Goal: Obtain resource: Obtain resource

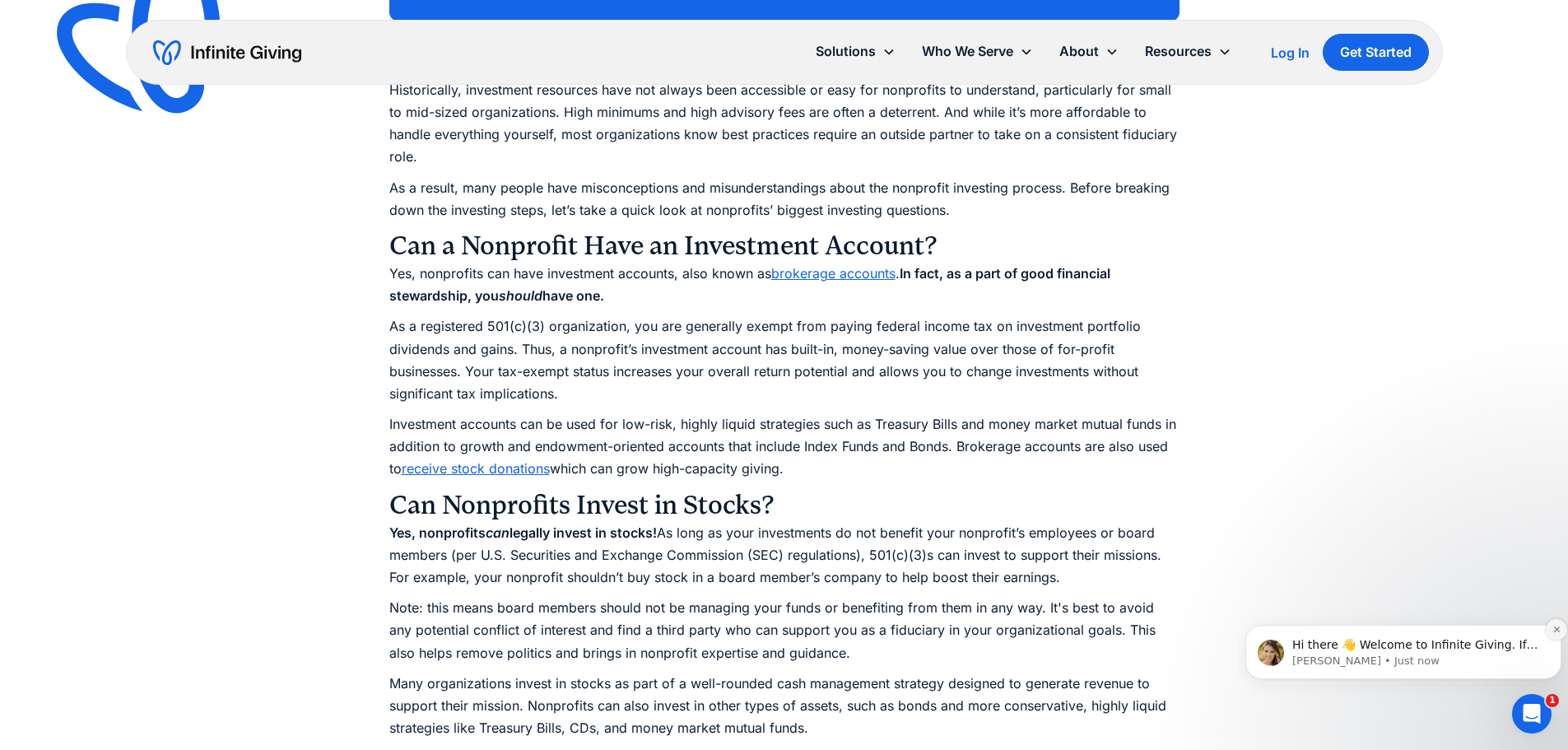
click at [1554, 628] on icon "Dismiss notification" at bounding box center [1557, 629] width 9 height 9
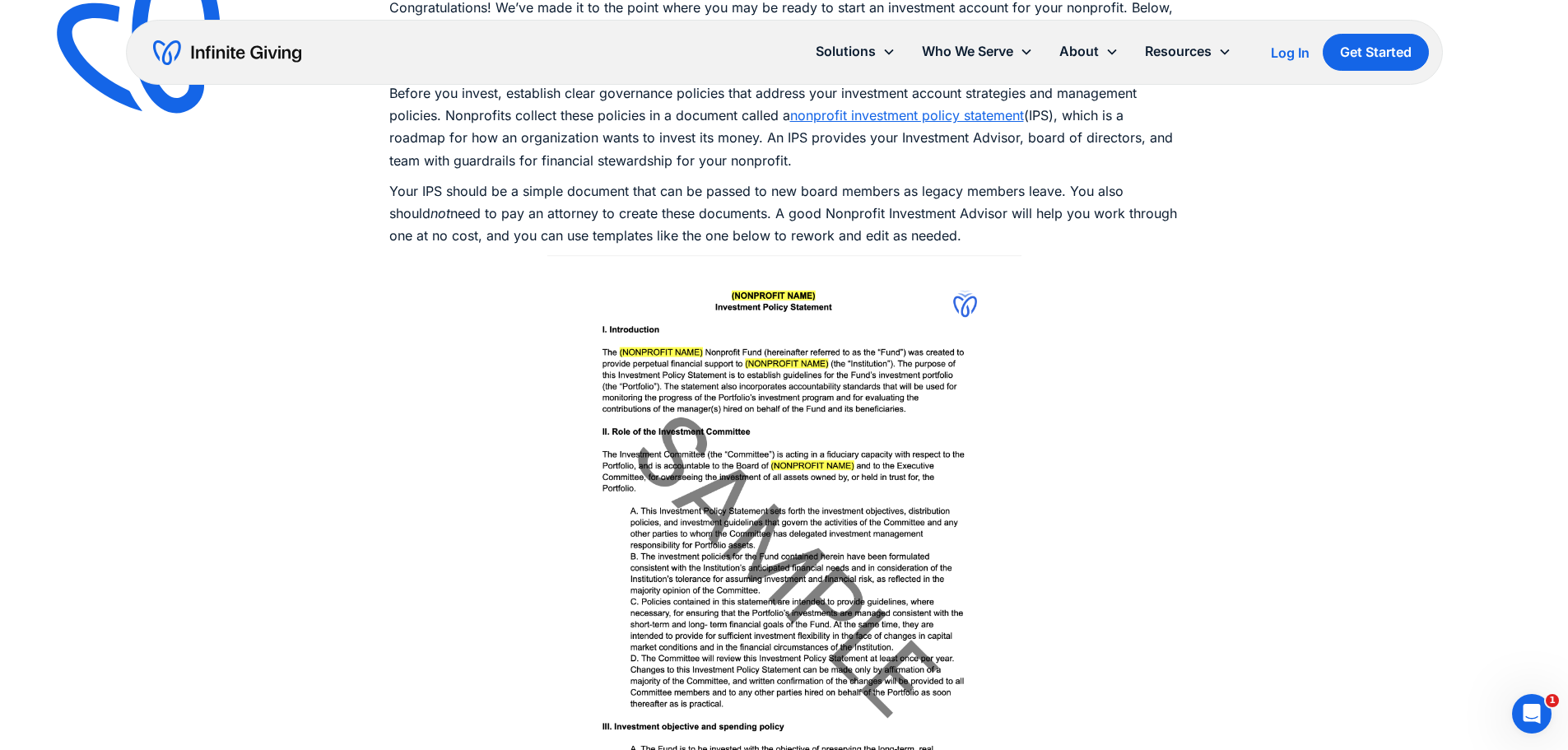
scroll to position [4778, 0]
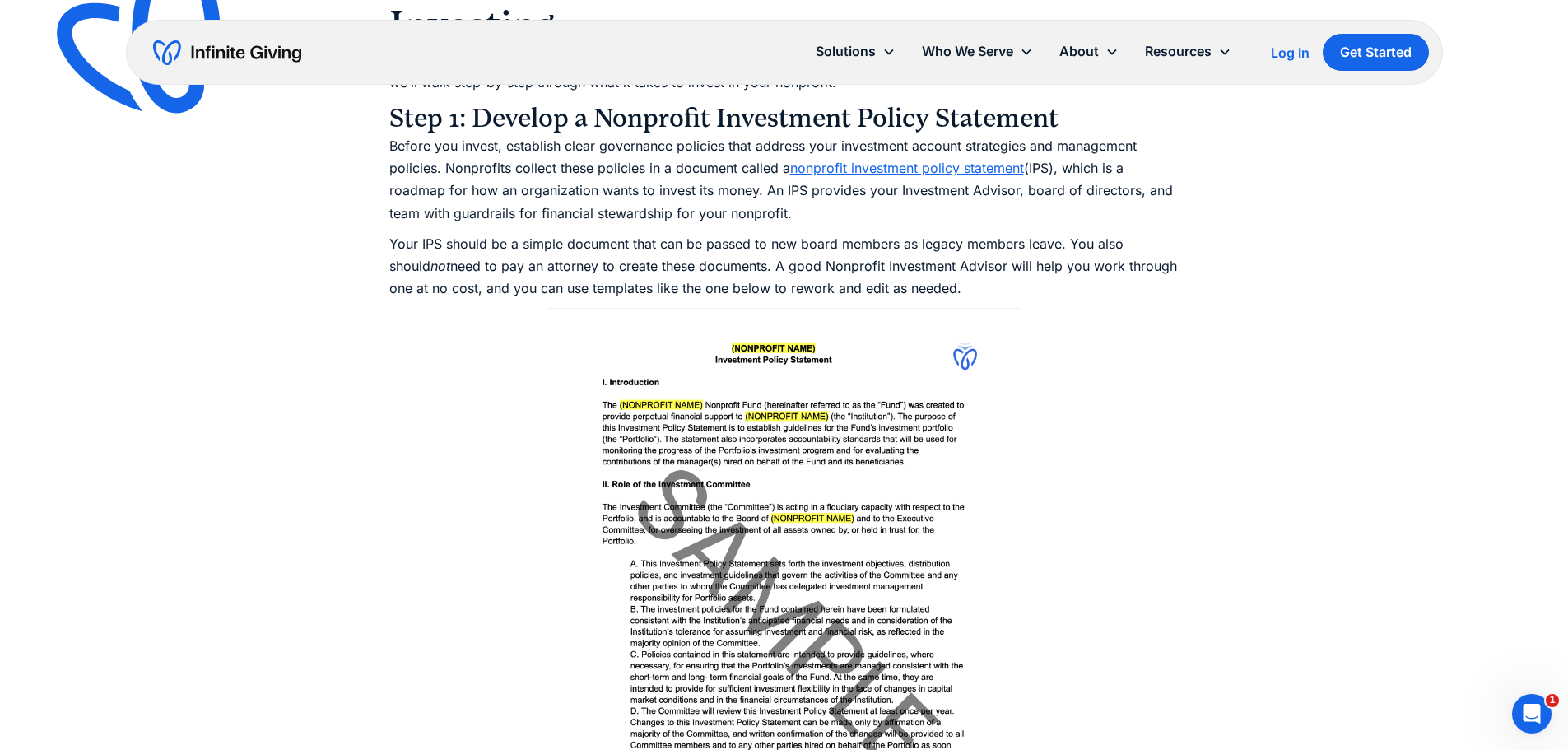
click at [915, 160] on link "nonprofit investment policy statement" at bounding box center [908, 168] width 234 height 17
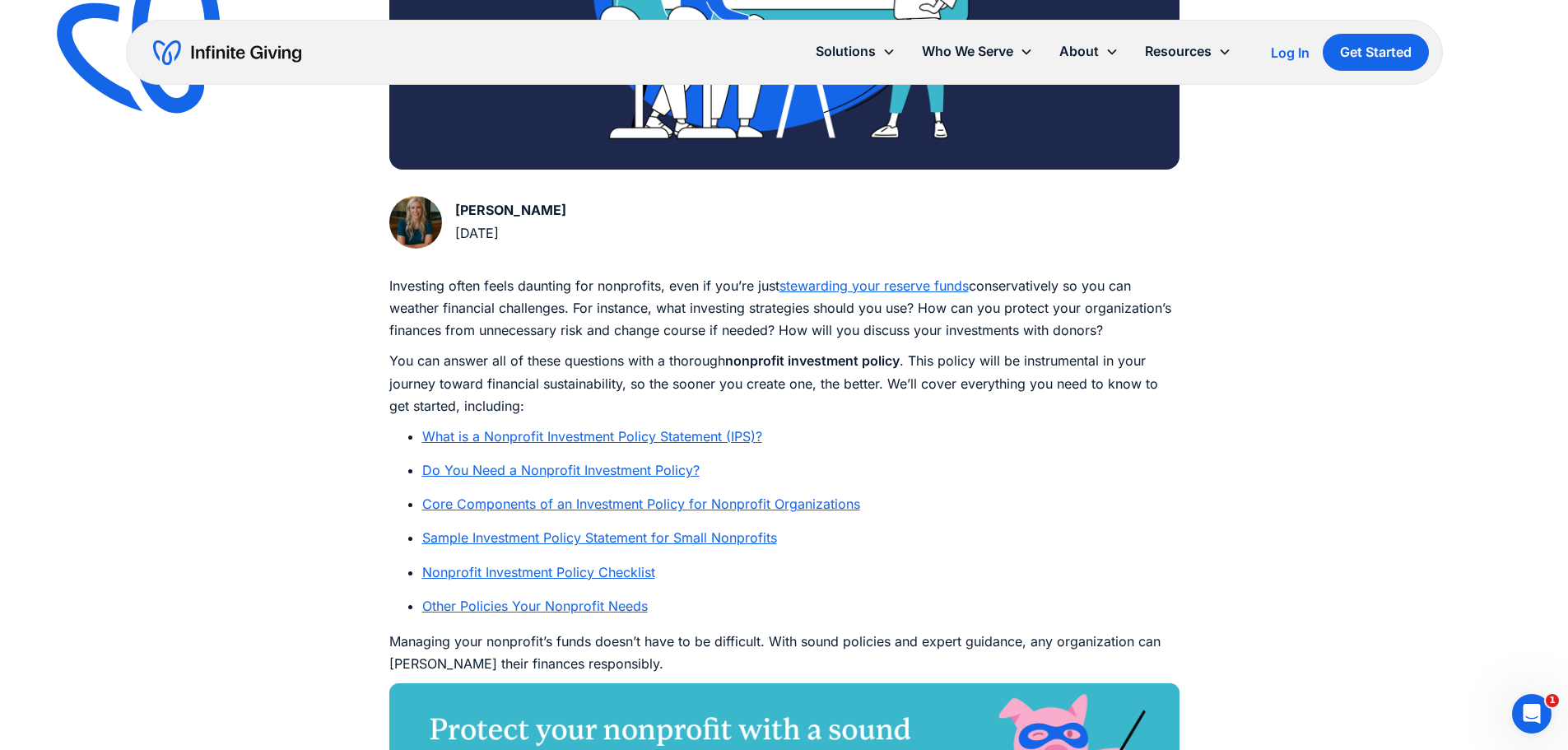
scroll to position [767, 0]
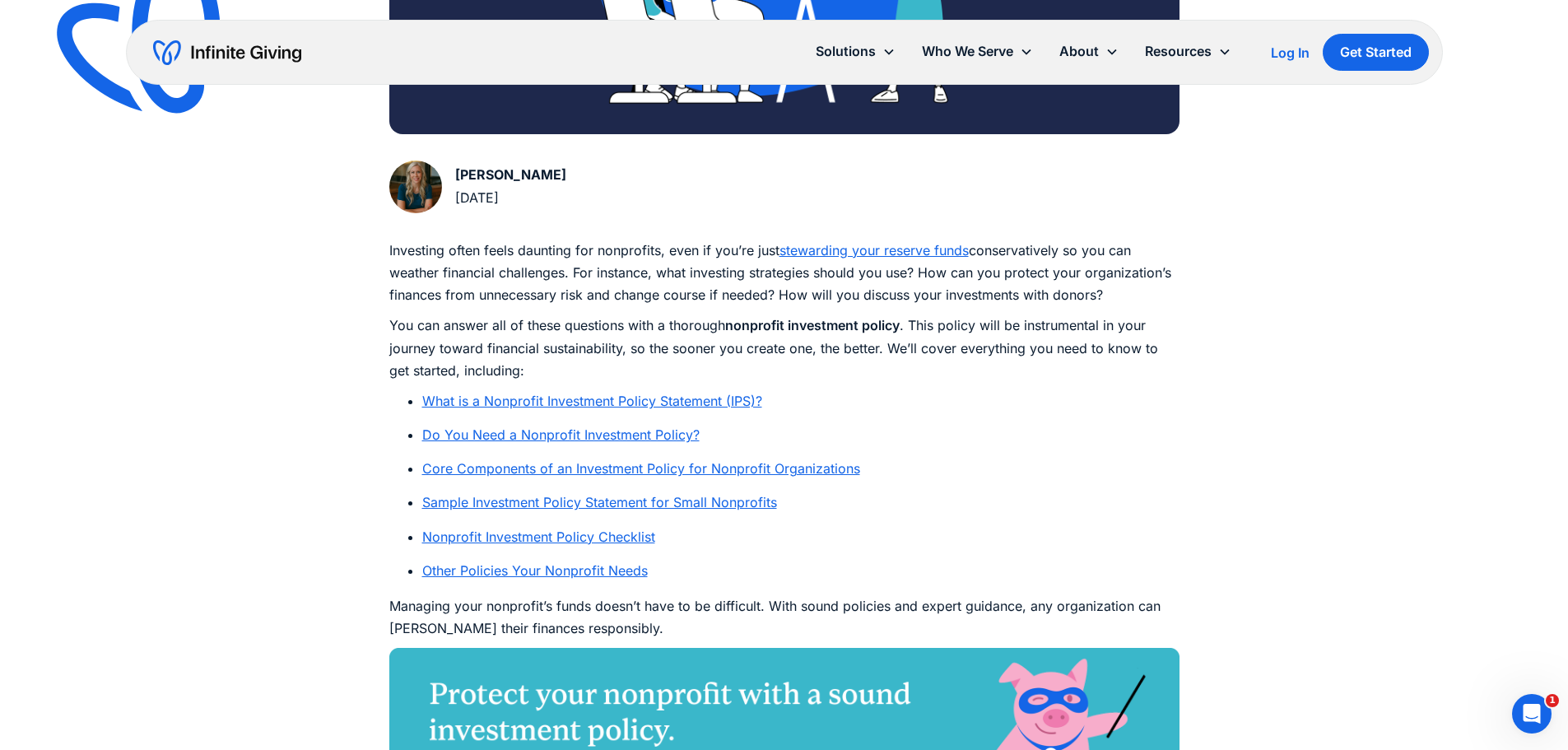
click at [669, 498] on link "Sample Investment Policy Statement for Small Nonprofits" at bounding box center [599, 501] width 355 height 17
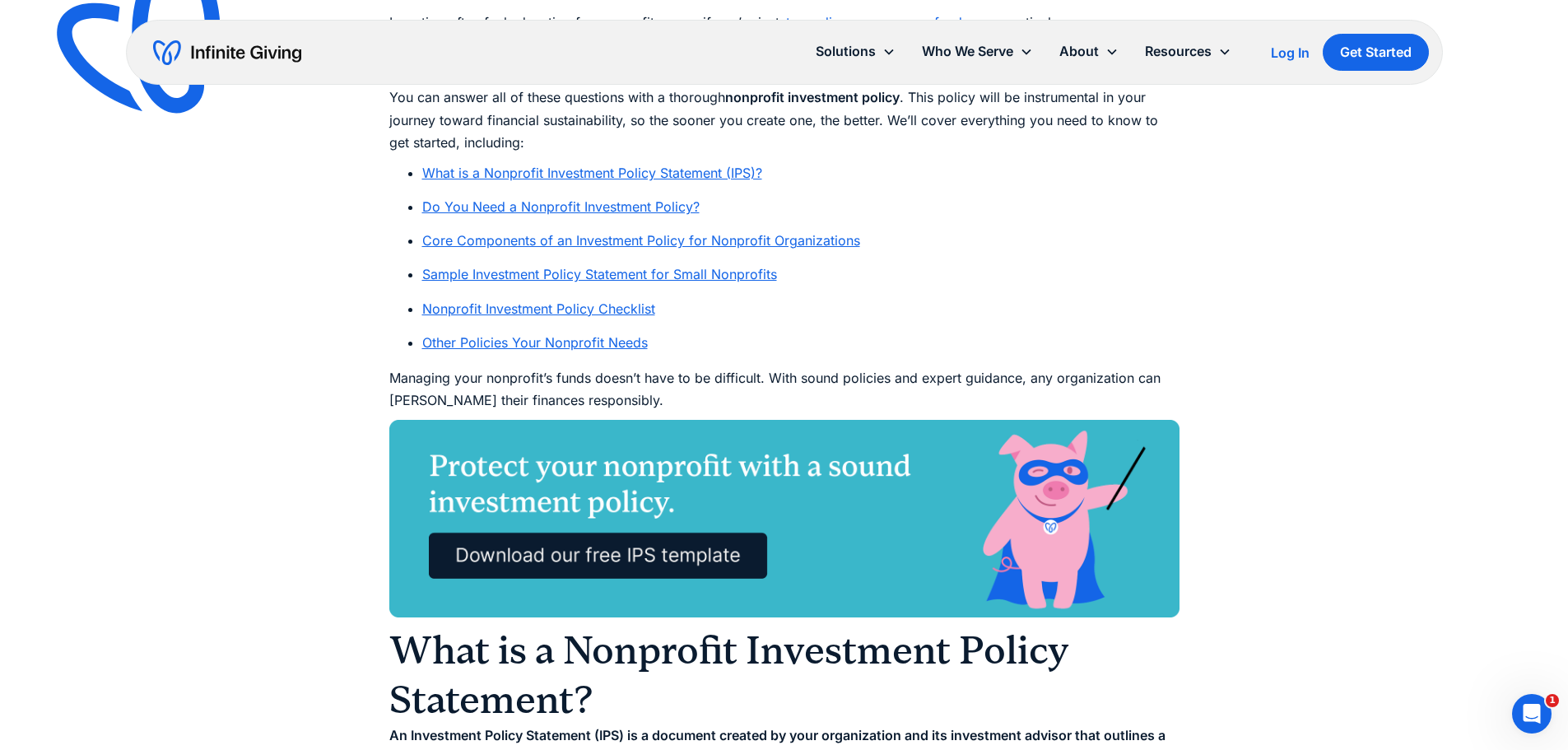
scroll to position [0, 0]
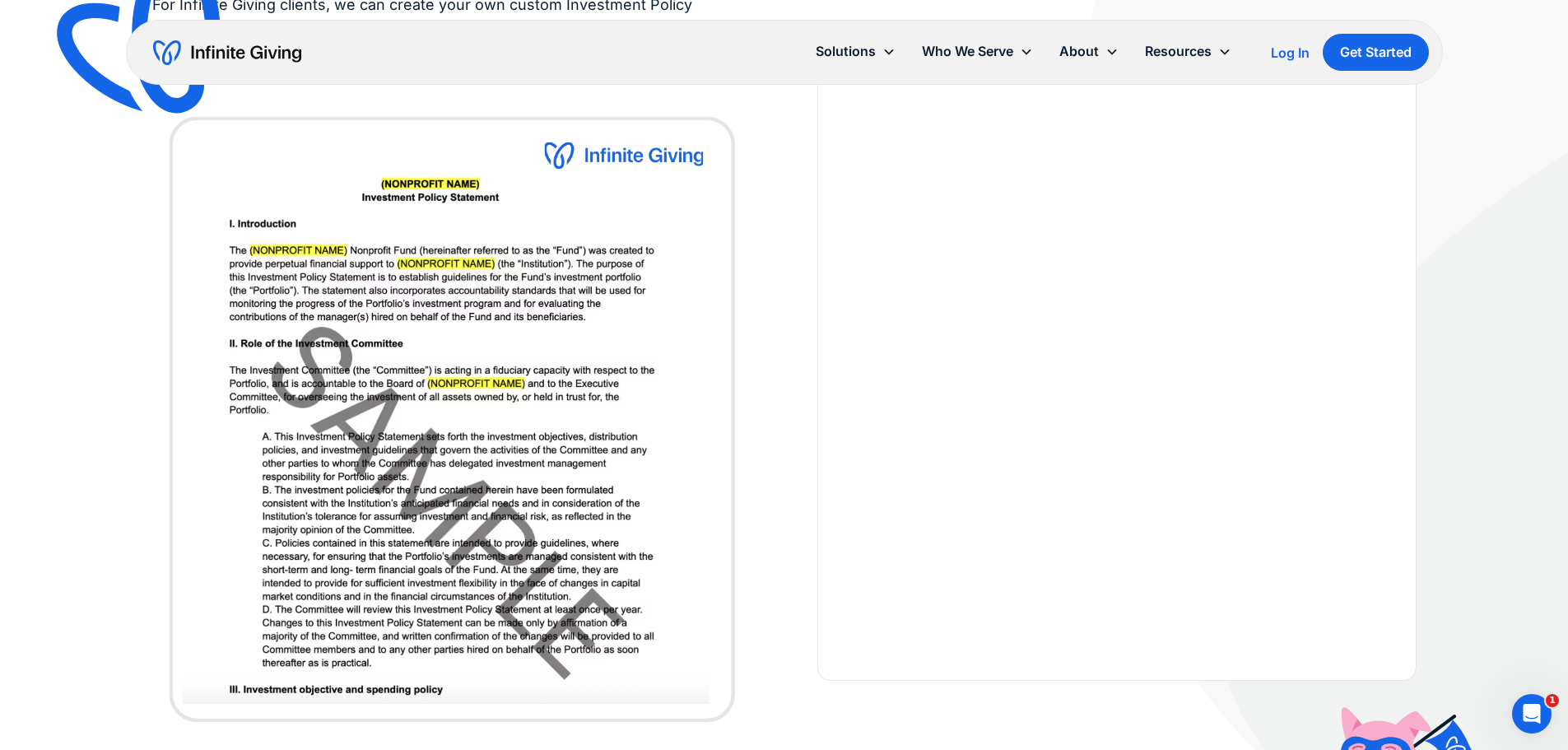
click at [522, 389] on img at bounding box center [452, 416] width 599 height 626
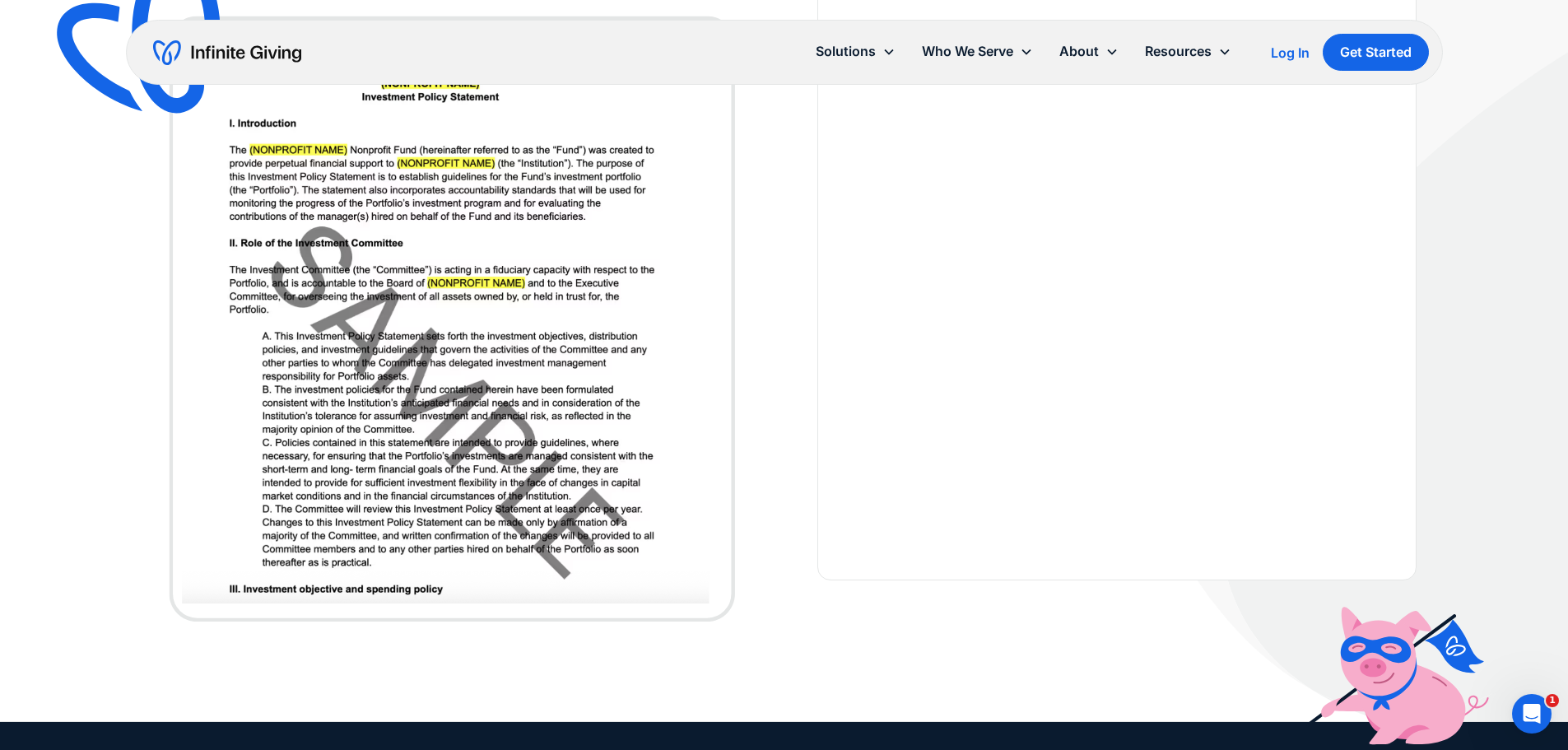
scroll to position [576, 0]
